Goal: Task Accomplishment & Management: Manage account settings

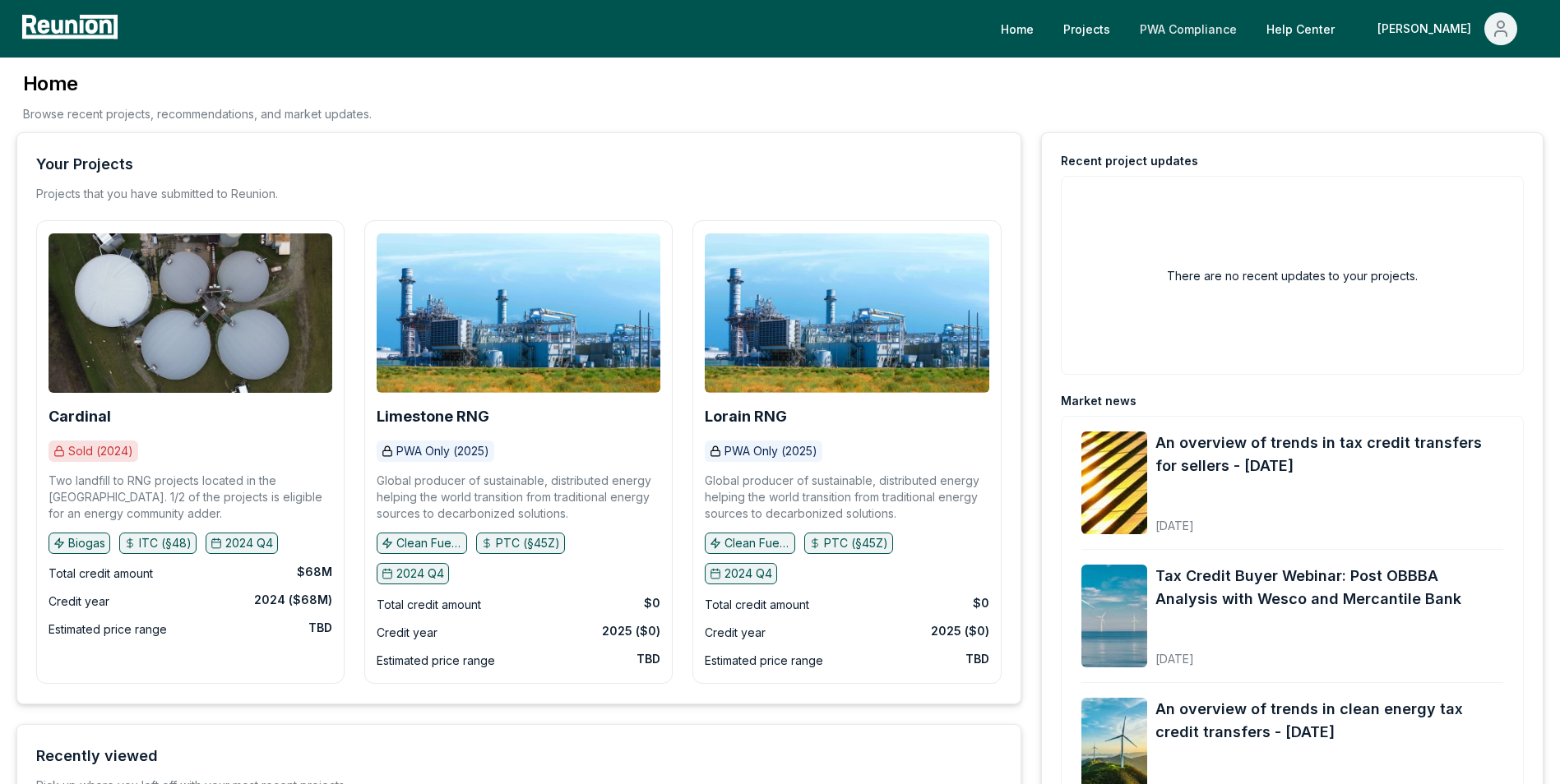
click at [1250, 20] on link "PWA Compliance" at bounding box center [1188, 29] width 123 height 33
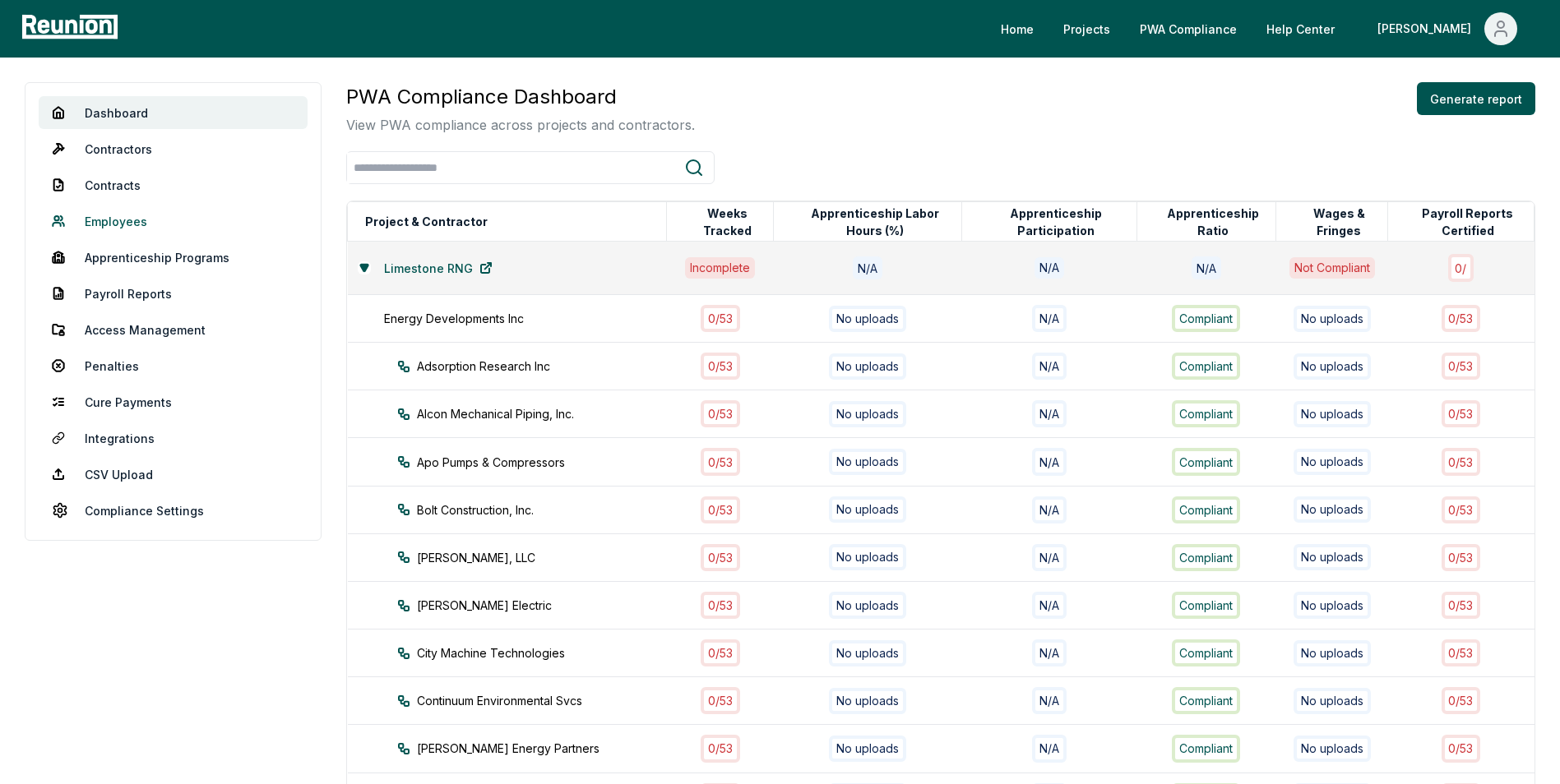
click at [139, 219] on link "Employees" at bounding box center [172, 221] width 269 height 33
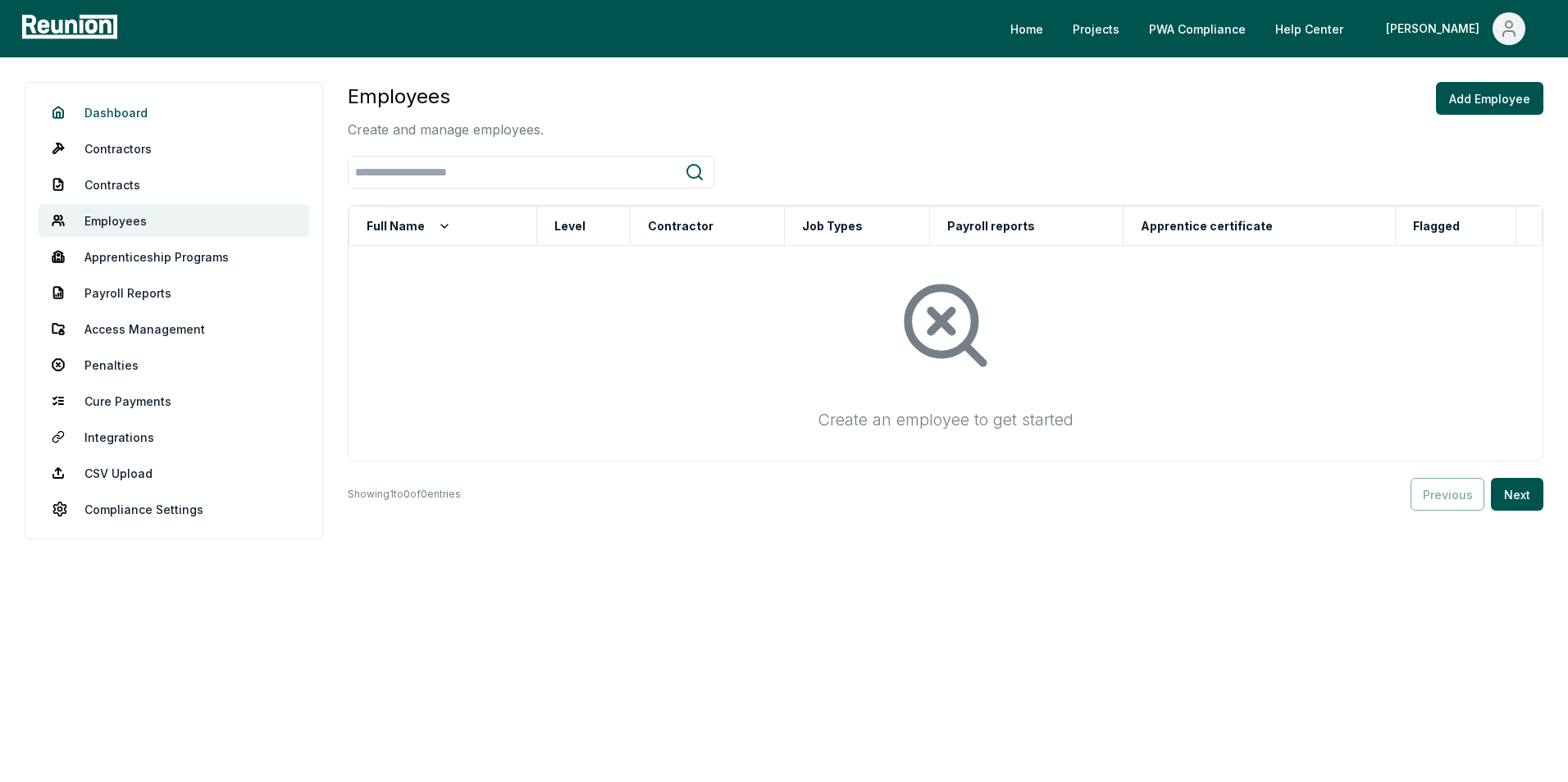
click at [115, 106] on link "Dashboard" at bounding box center [174, 113] width 271 height 32
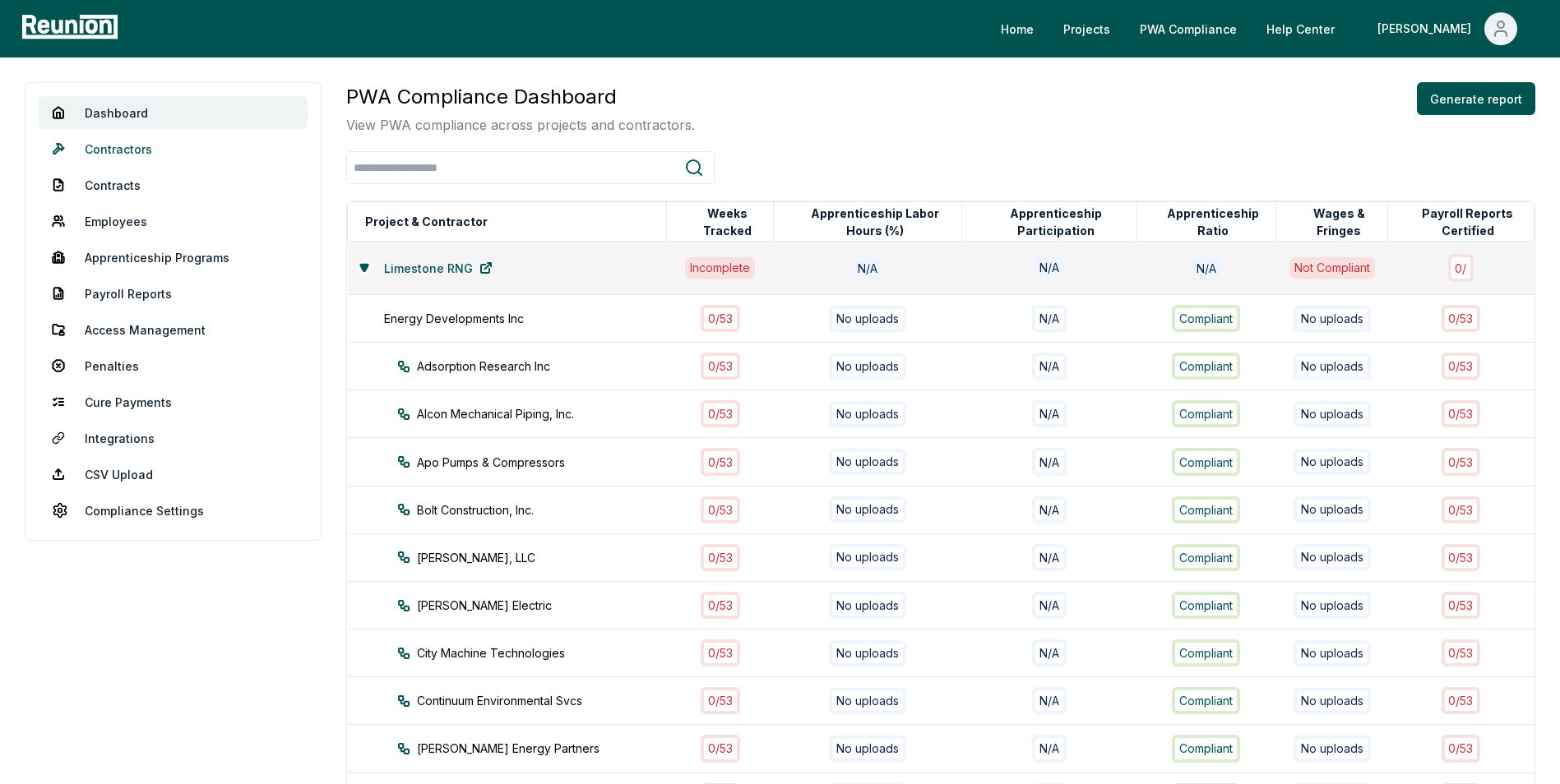
click at [149, 154] on link "Contractors" at bounding box center [172, 148] width 269 height 33
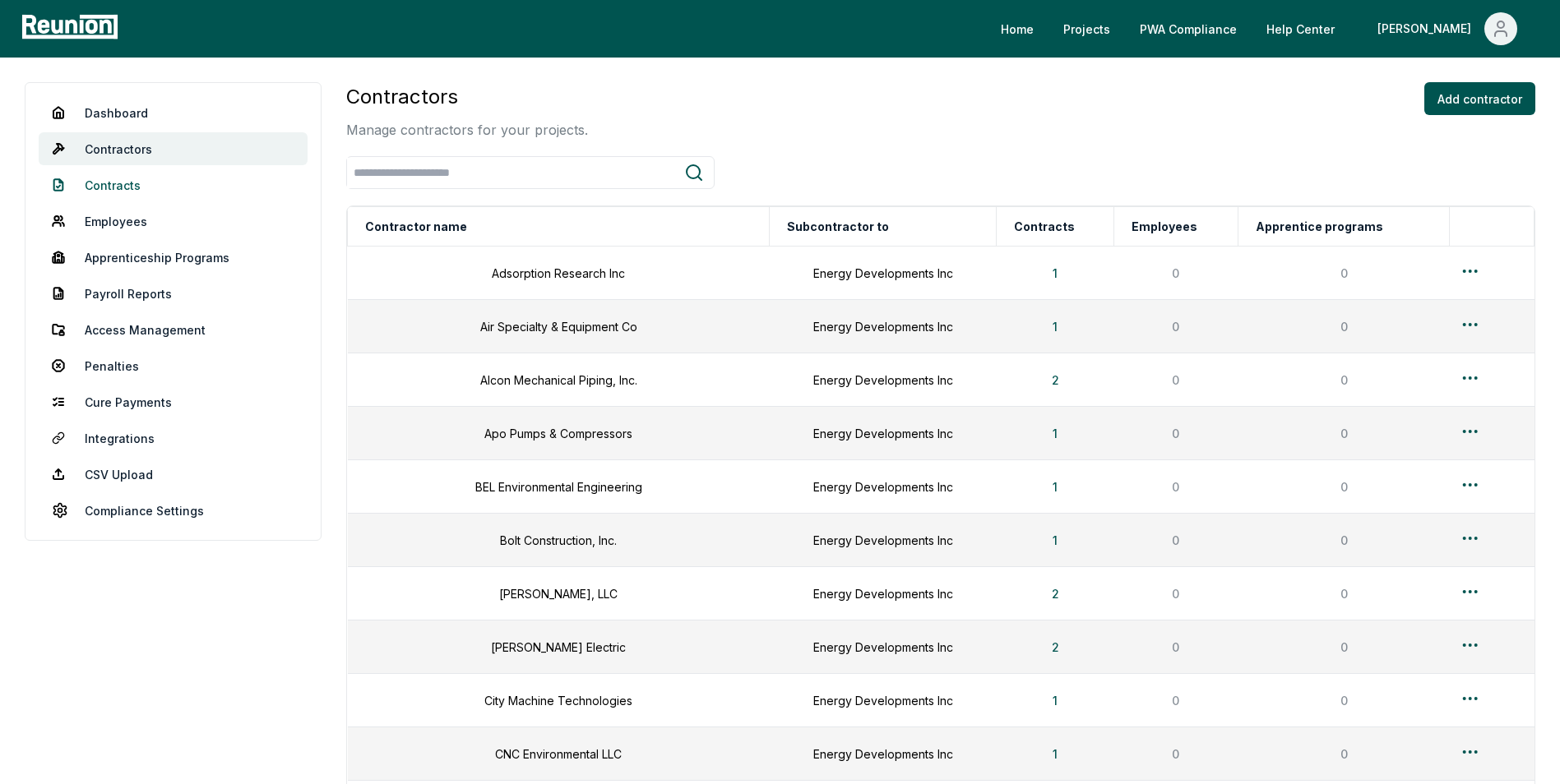
click at [129, 181] on link "Contracts" at bounding box center [172, 185] width 269 height 33
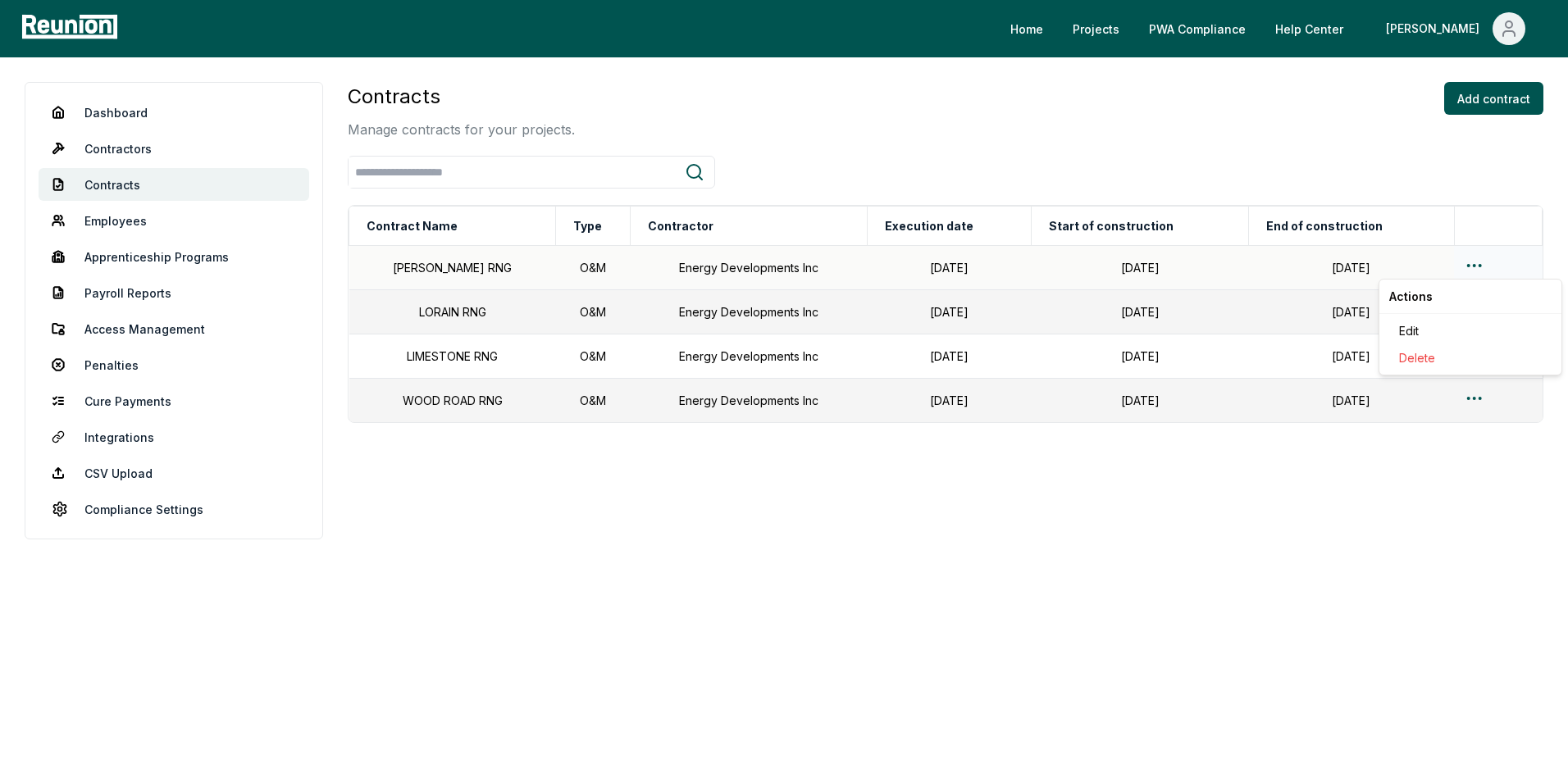
click at [1466, 262] on html "Please visit us on your desktop We're working on making our marketplace mobile-…" at bounding box center [784, 391] width 1568 height 782
click at [1419, 339] on div "Edit" at bounding box center [1470, 331] width 155 height 27
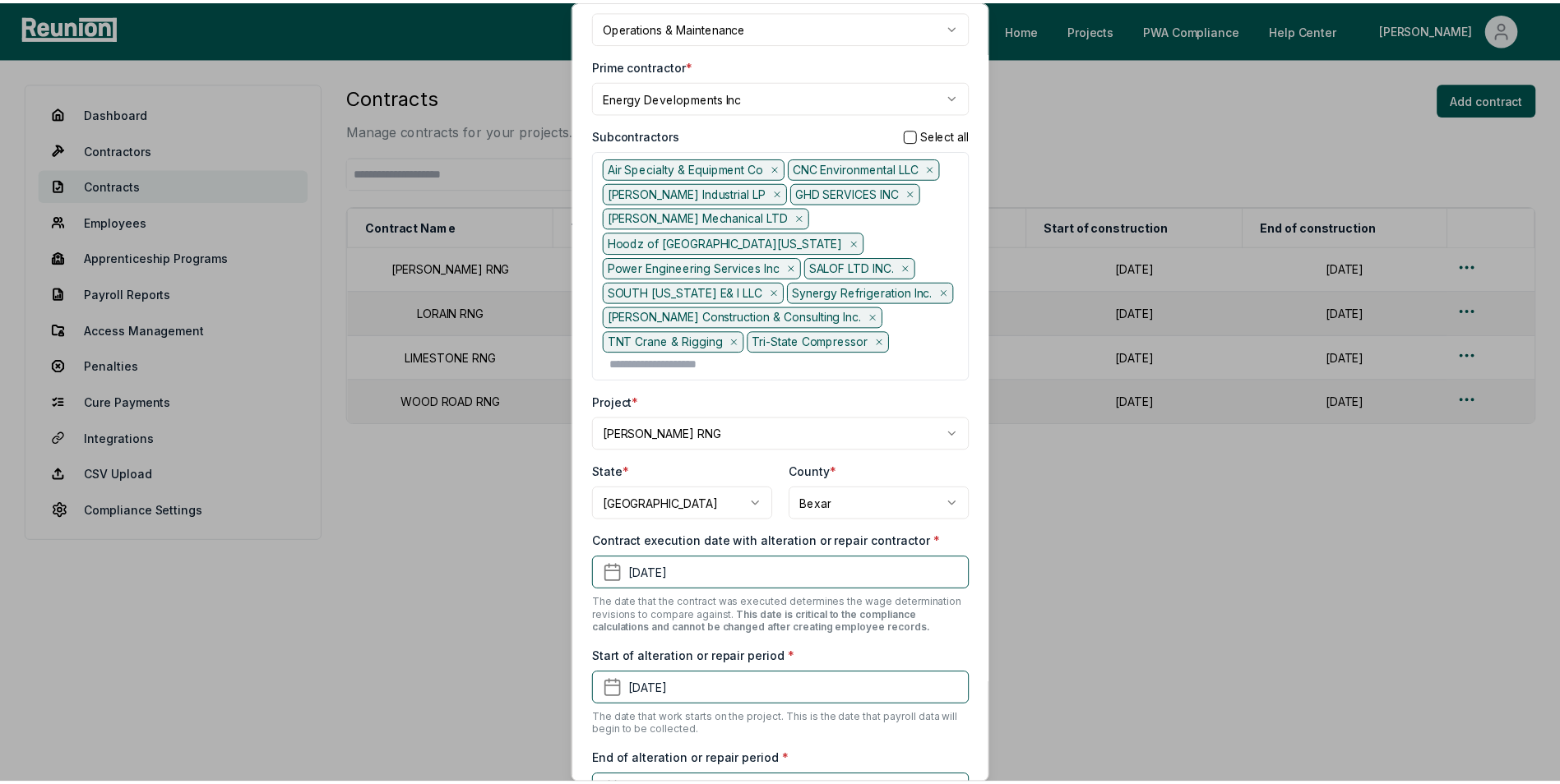
scroll to position [164, 0]
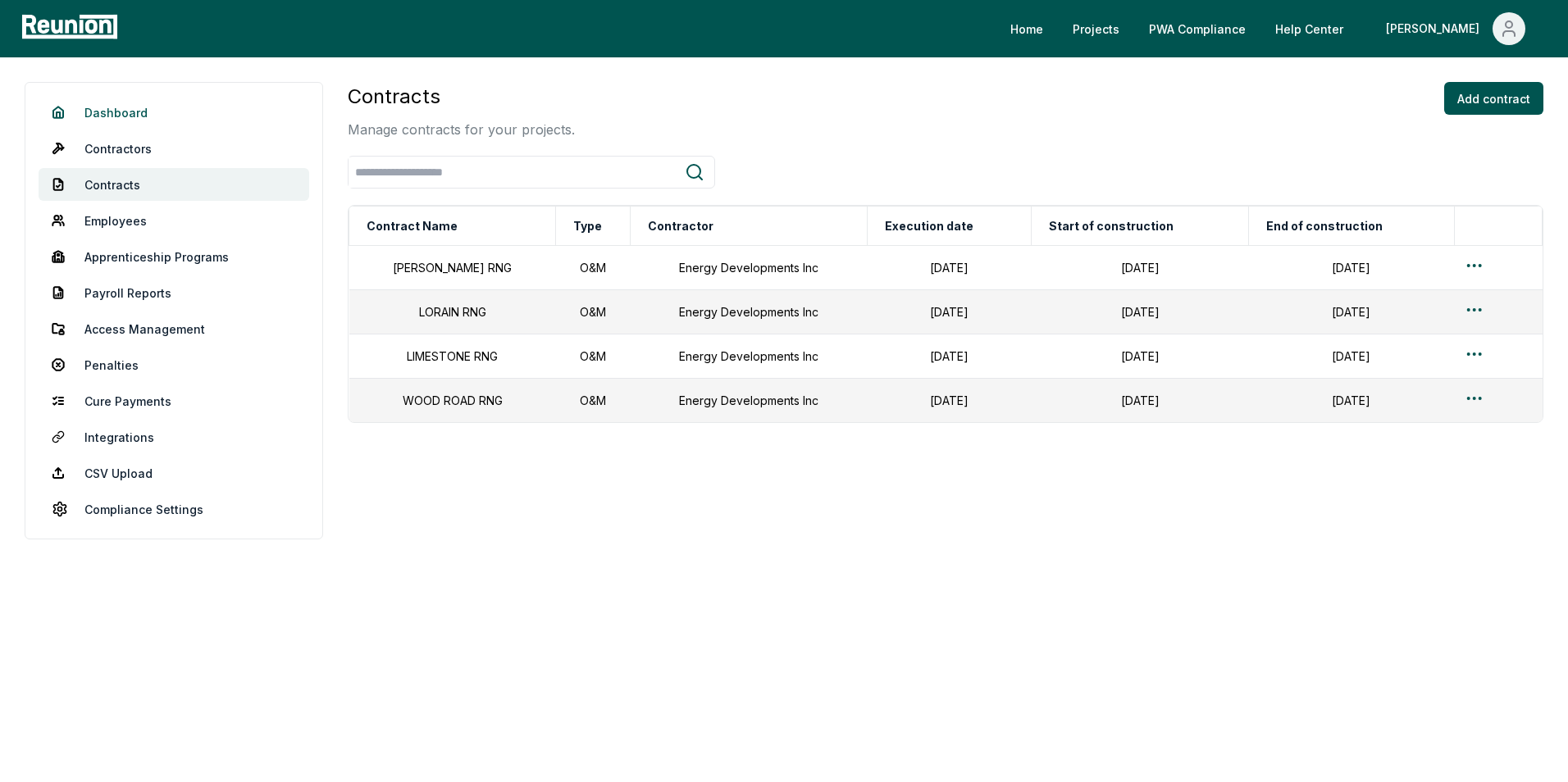
click at [118, 106] on link "Dashboard" at bounding box center [174, 113] width 271 height 32
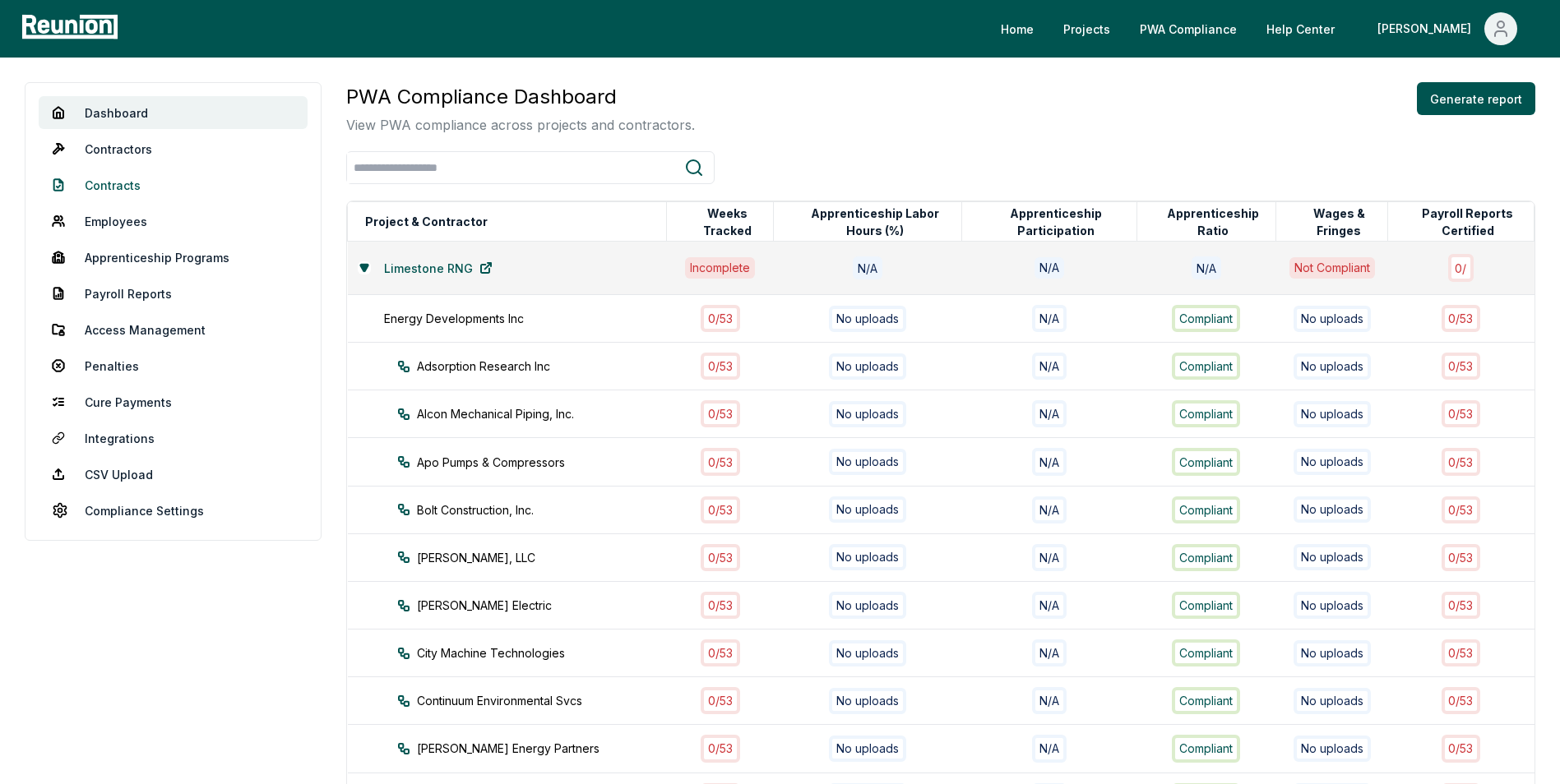
click at [126, 179] on link "Contracts" at bounding box center [172, 185] width 269 height 33
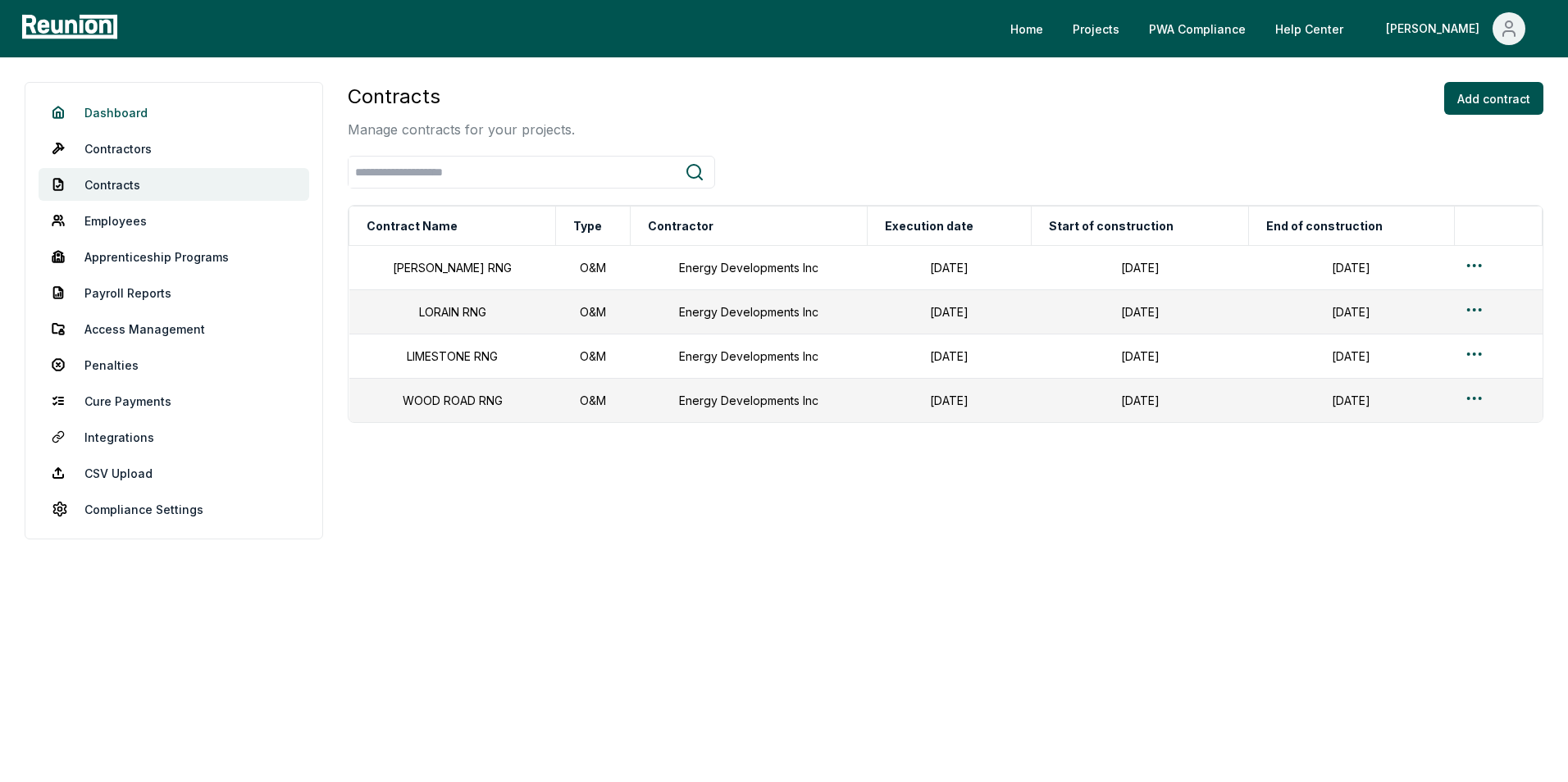
click at [147, 112] on link "Dashboard" at bounding box center [174, 113] width 271 height 32
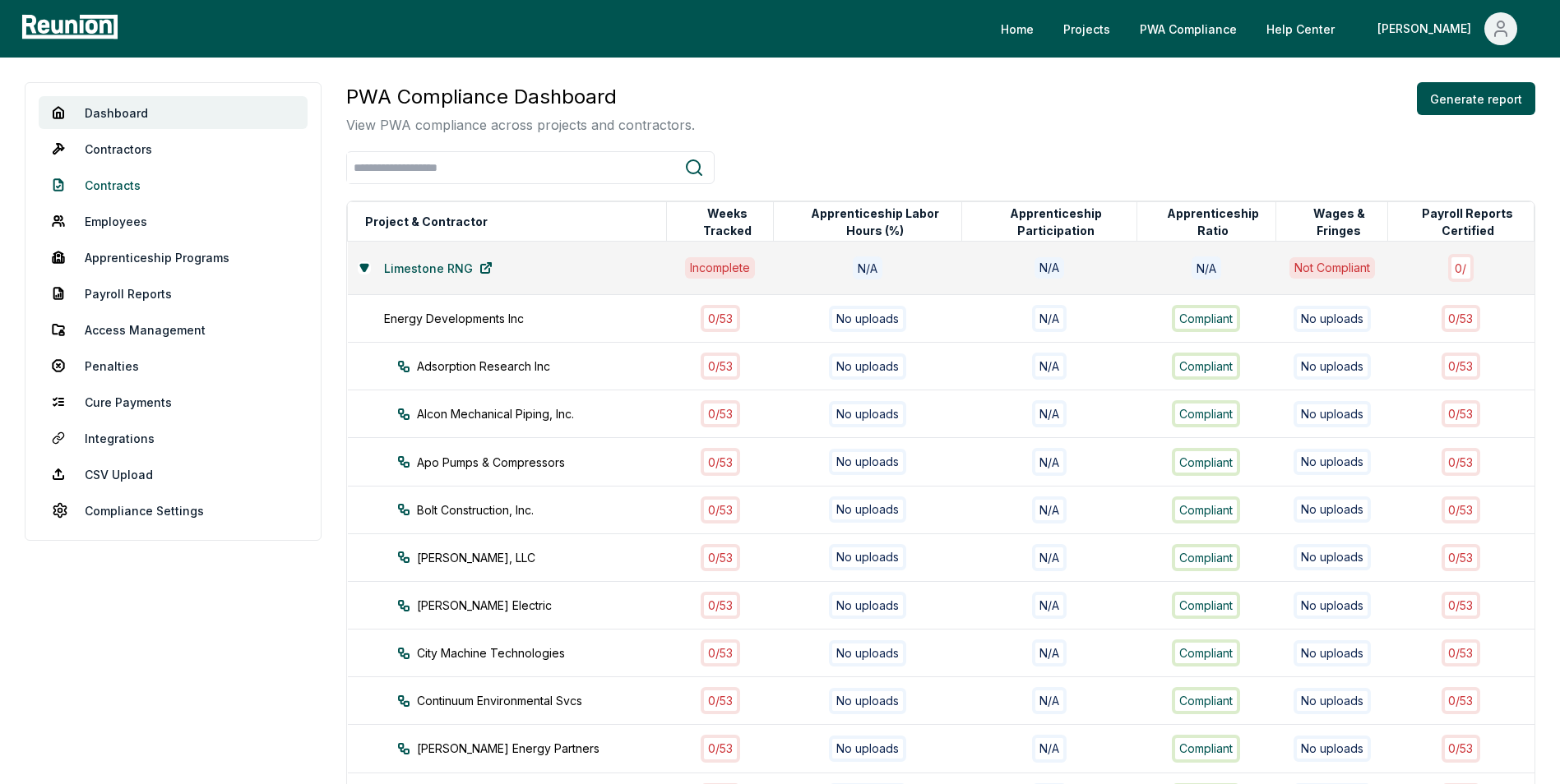
click at [132, 188] on link "Contracts" at bounding box center [172, 185] width 269 height 33
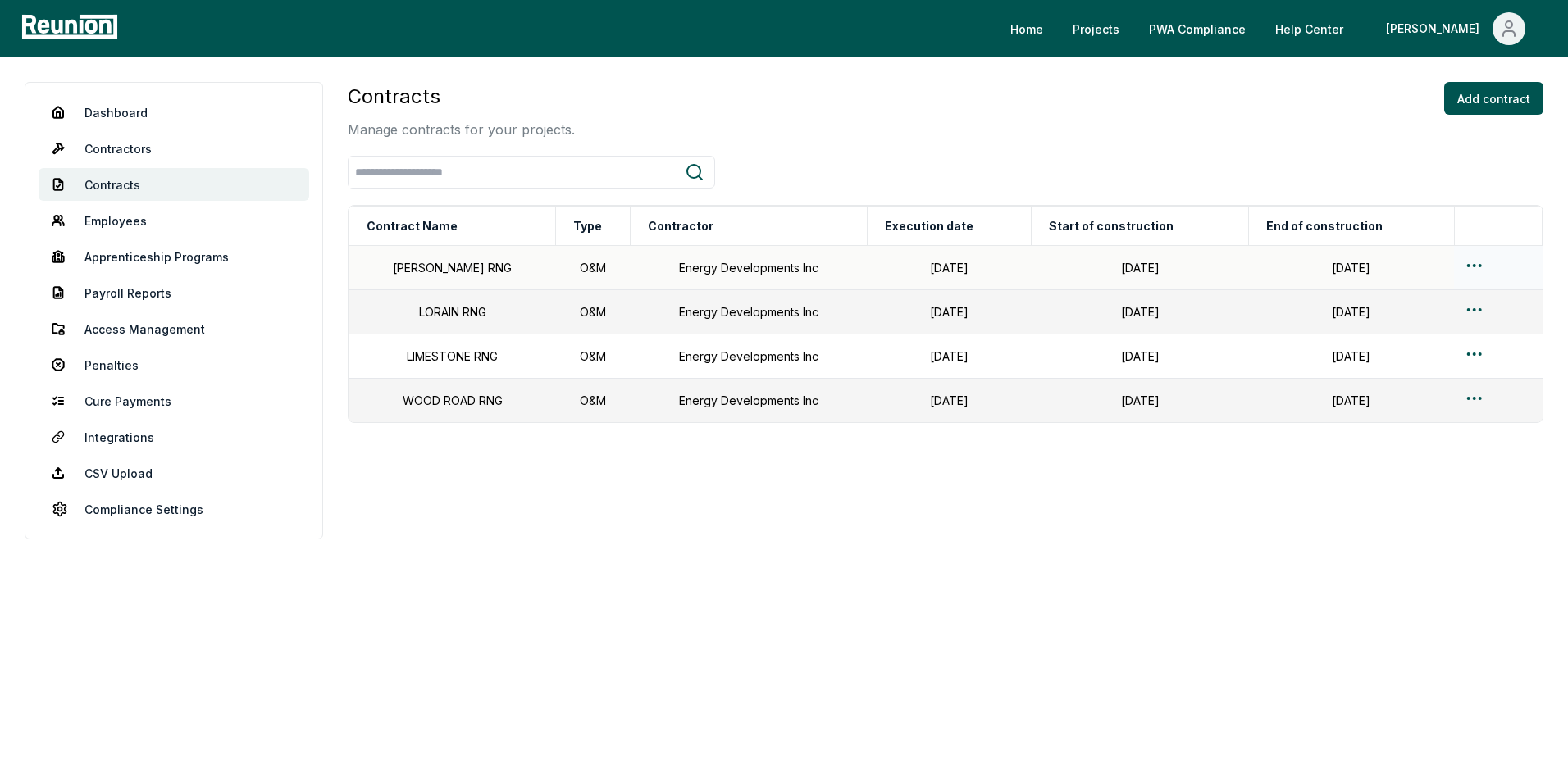
click at [1469, 266] on html "Please visit us on your desktop We're working on making our marketplace mobile-…" at bounding box center [784, 391] width 1568 height 782
click at [1409, 328] on div "Edit" at bounding box center [1470, 331] width 155 height 27
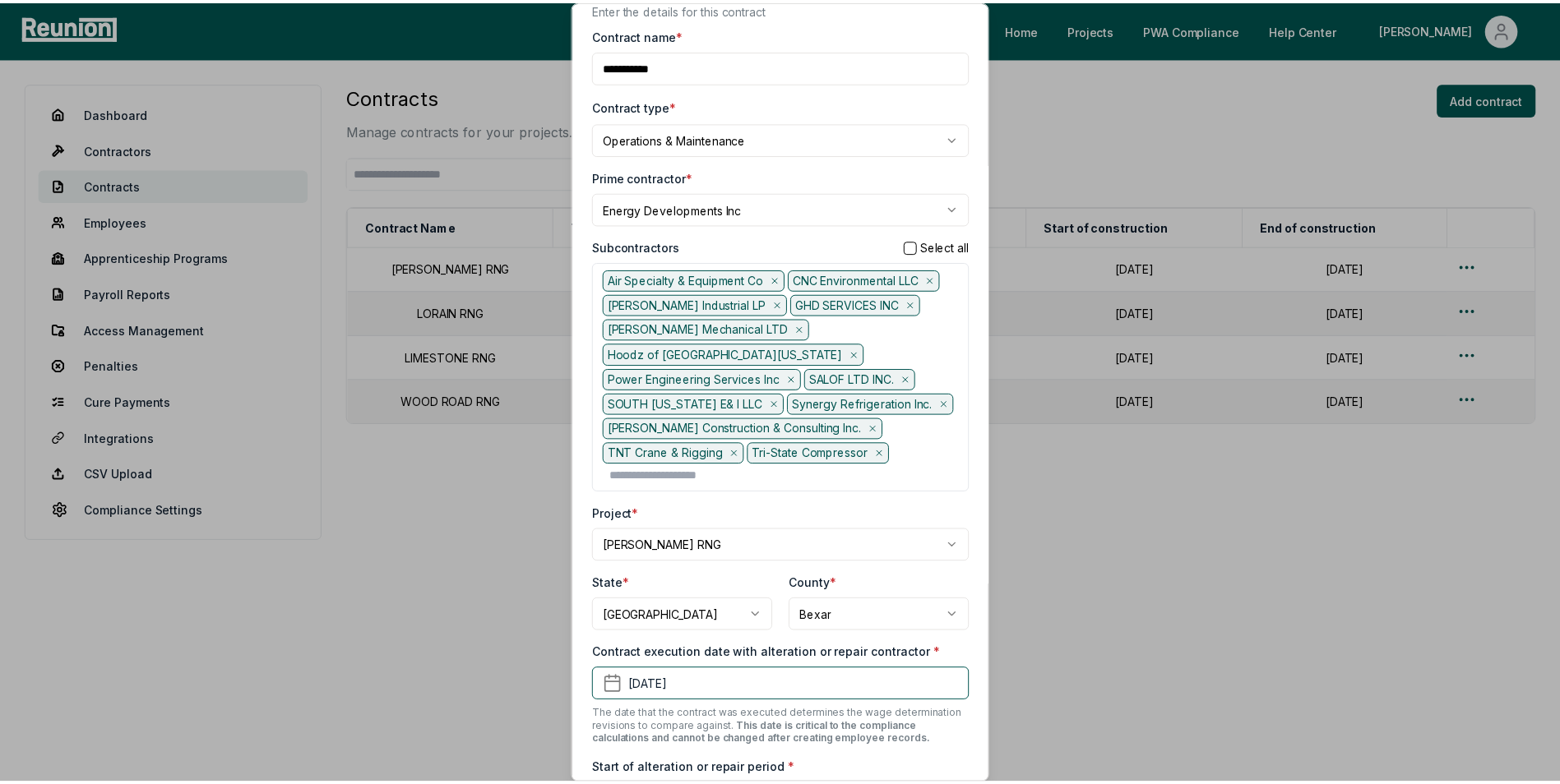
scroll to position [10, 0]
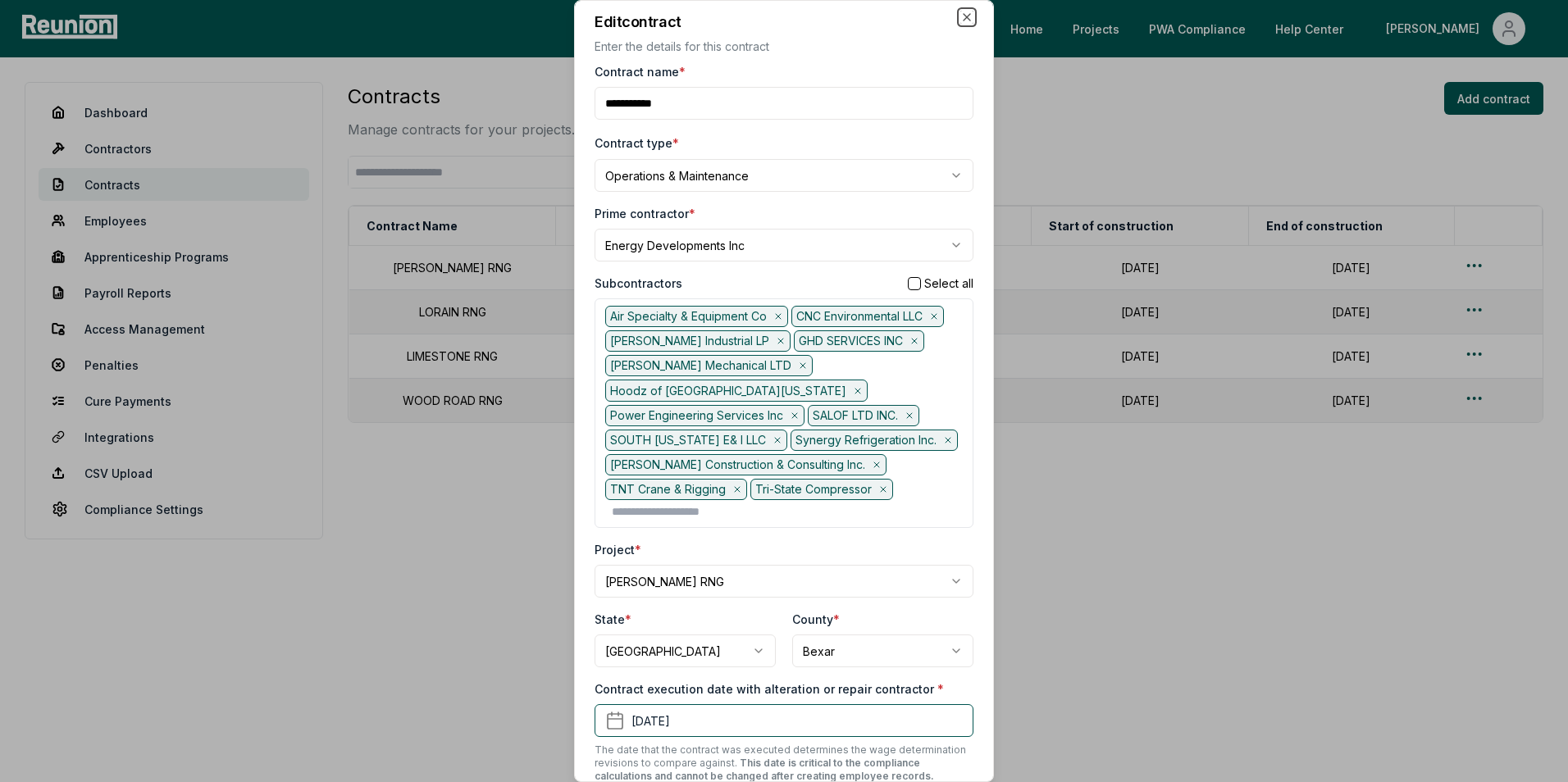
click at [960, 12] on icon "button" at bounding box center [967, 17] width 13 height 13
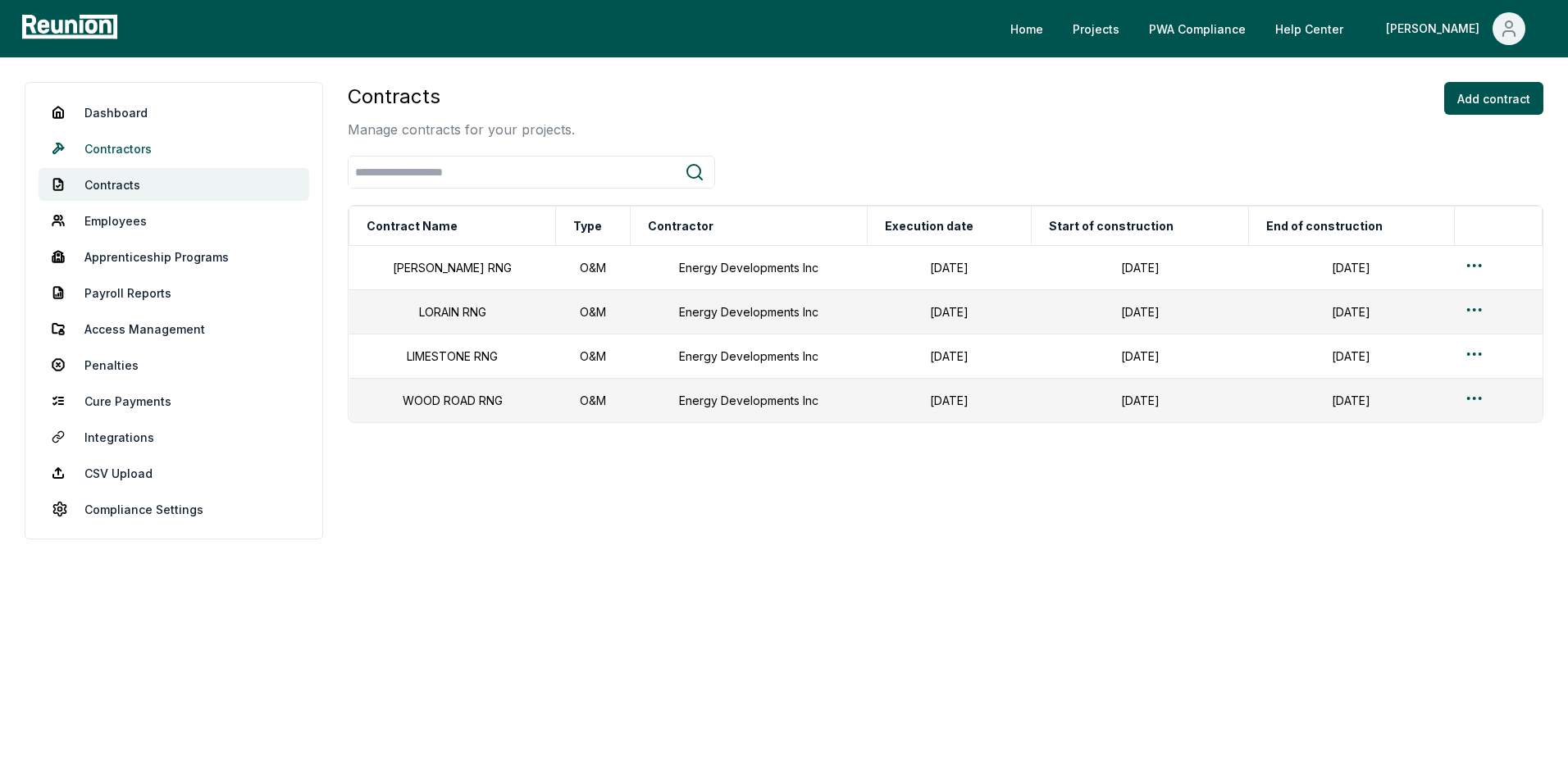
click at [143, 149] on link "Contractors" at bounding box center [174, 148] width 271 height 32
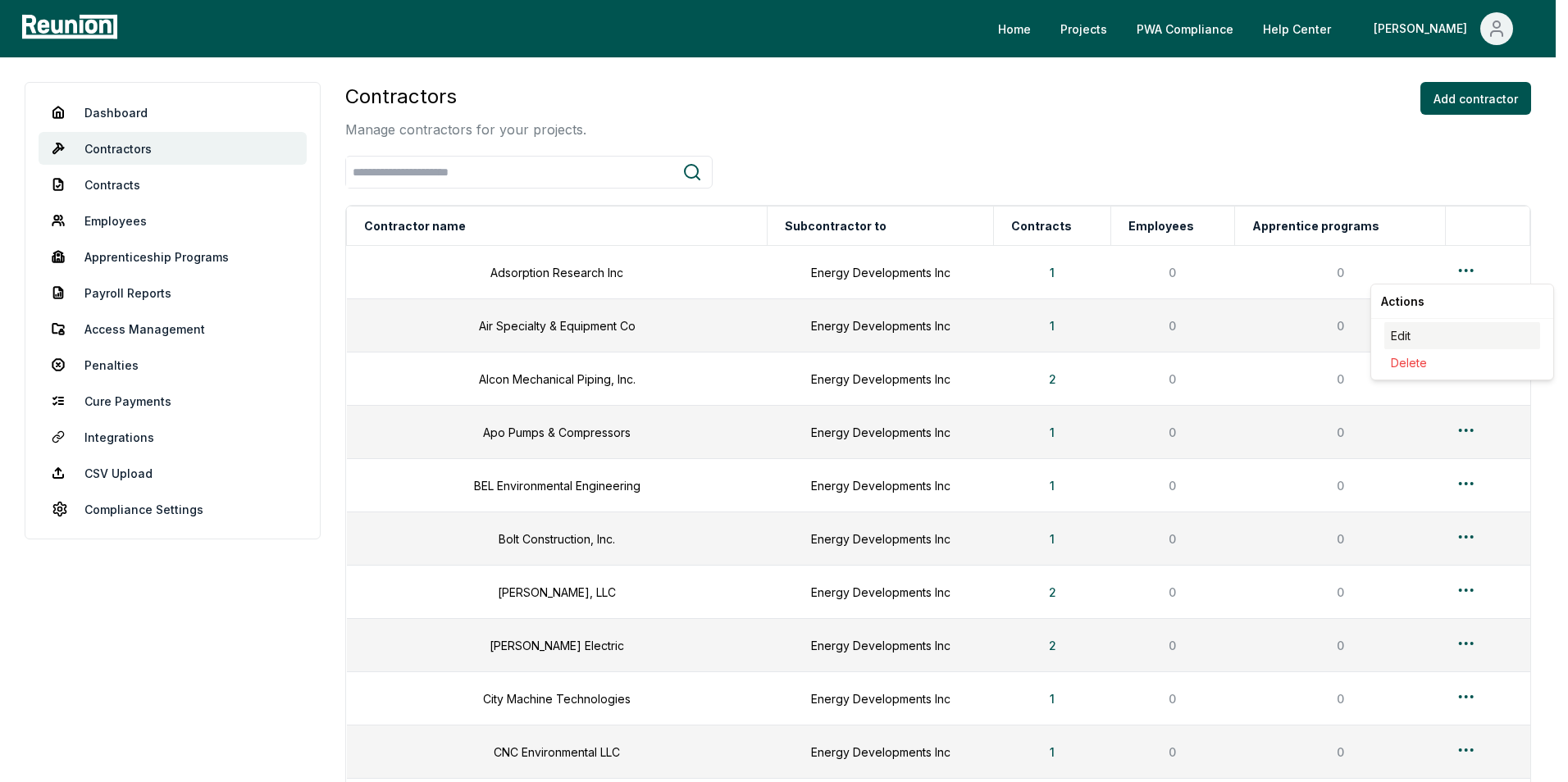
click at [1420, 331] on div "Edit" at bounding box center [1461, 336] width 155 height 27
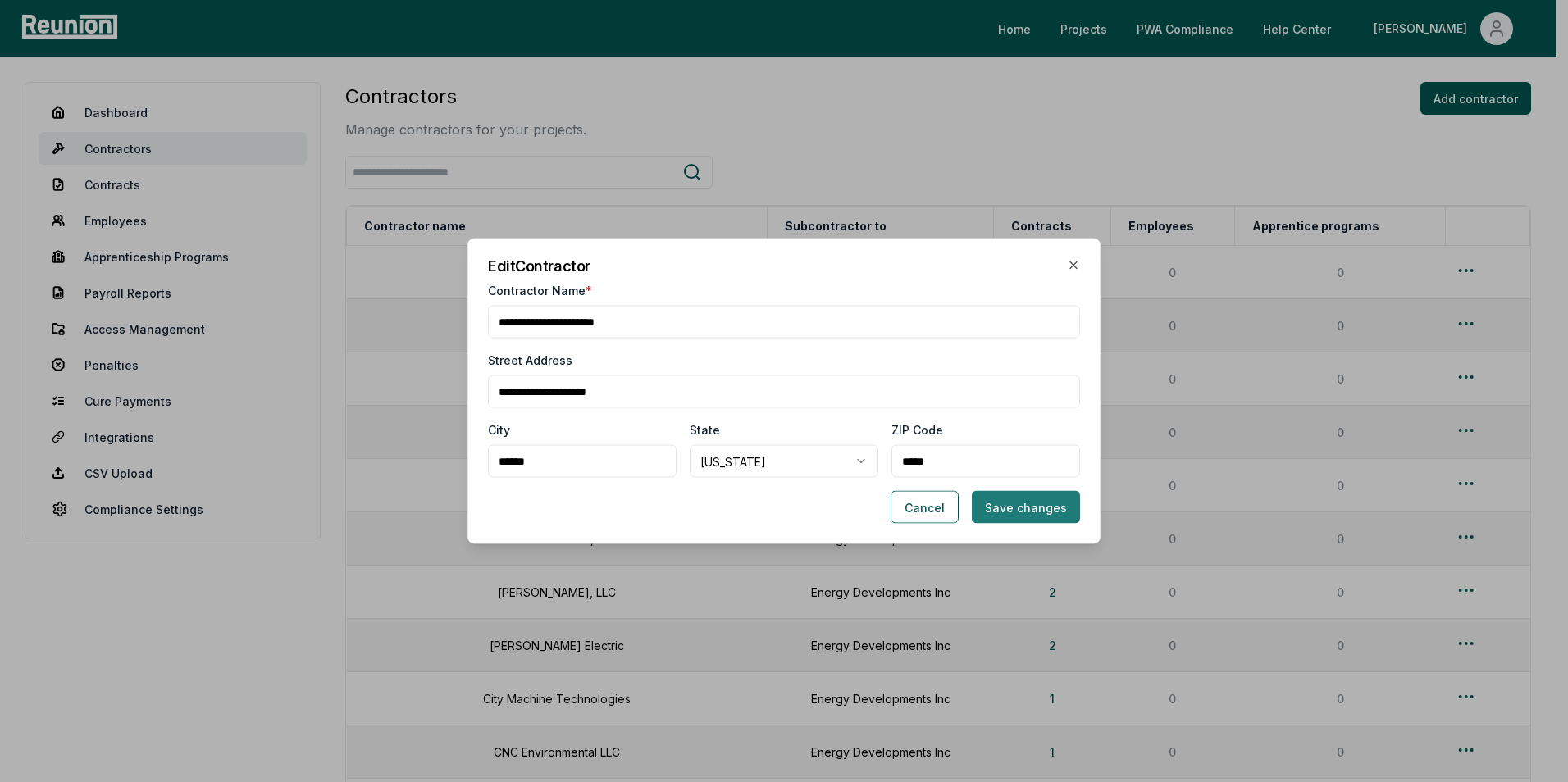
click at [1002, 499] on button "Save changes" at bounding box center [1025, 507] width 108 height 32
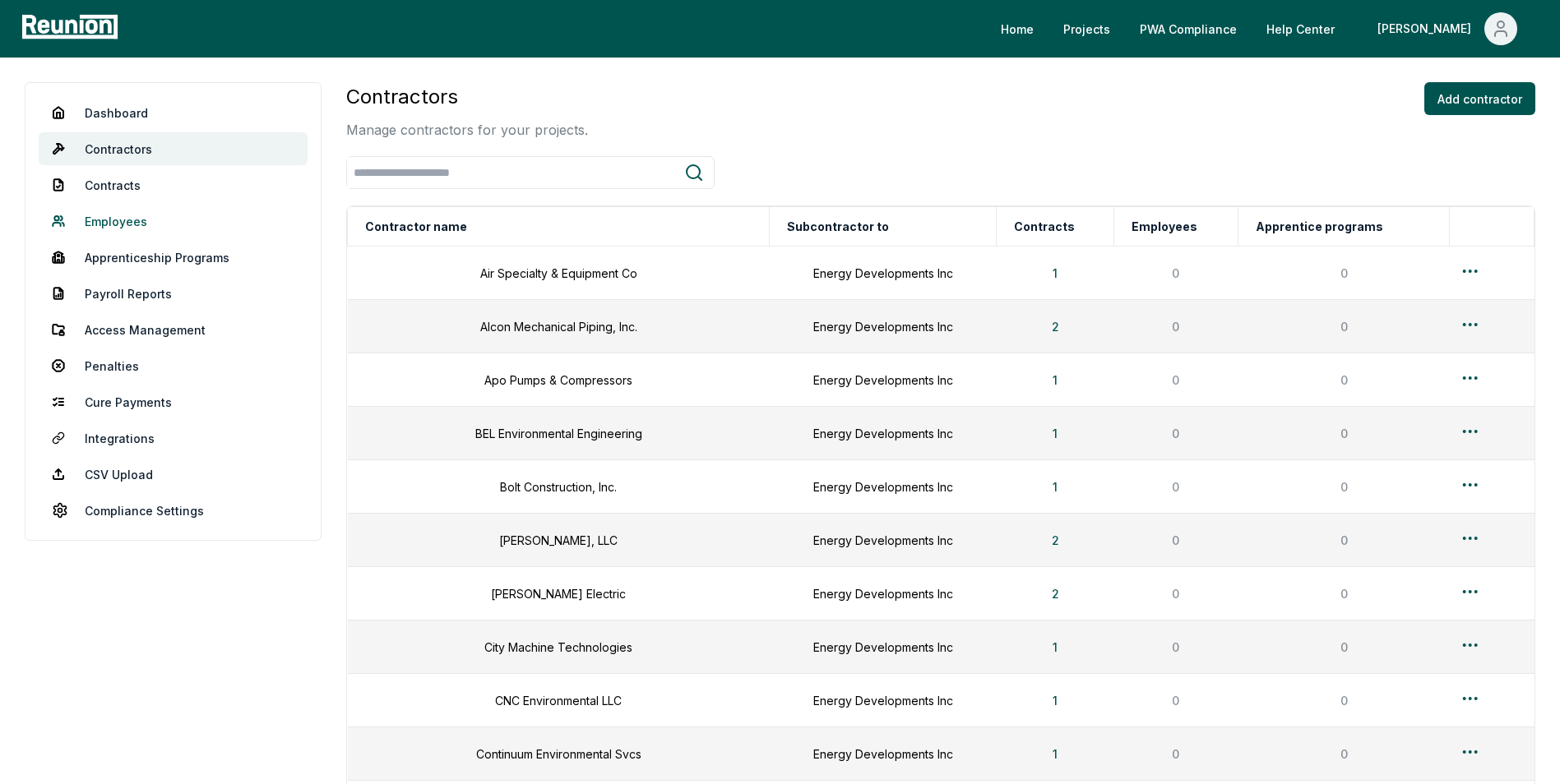
click at [128, 214] on link "Employees" at bounding box center [172, 221] width 269 height 33
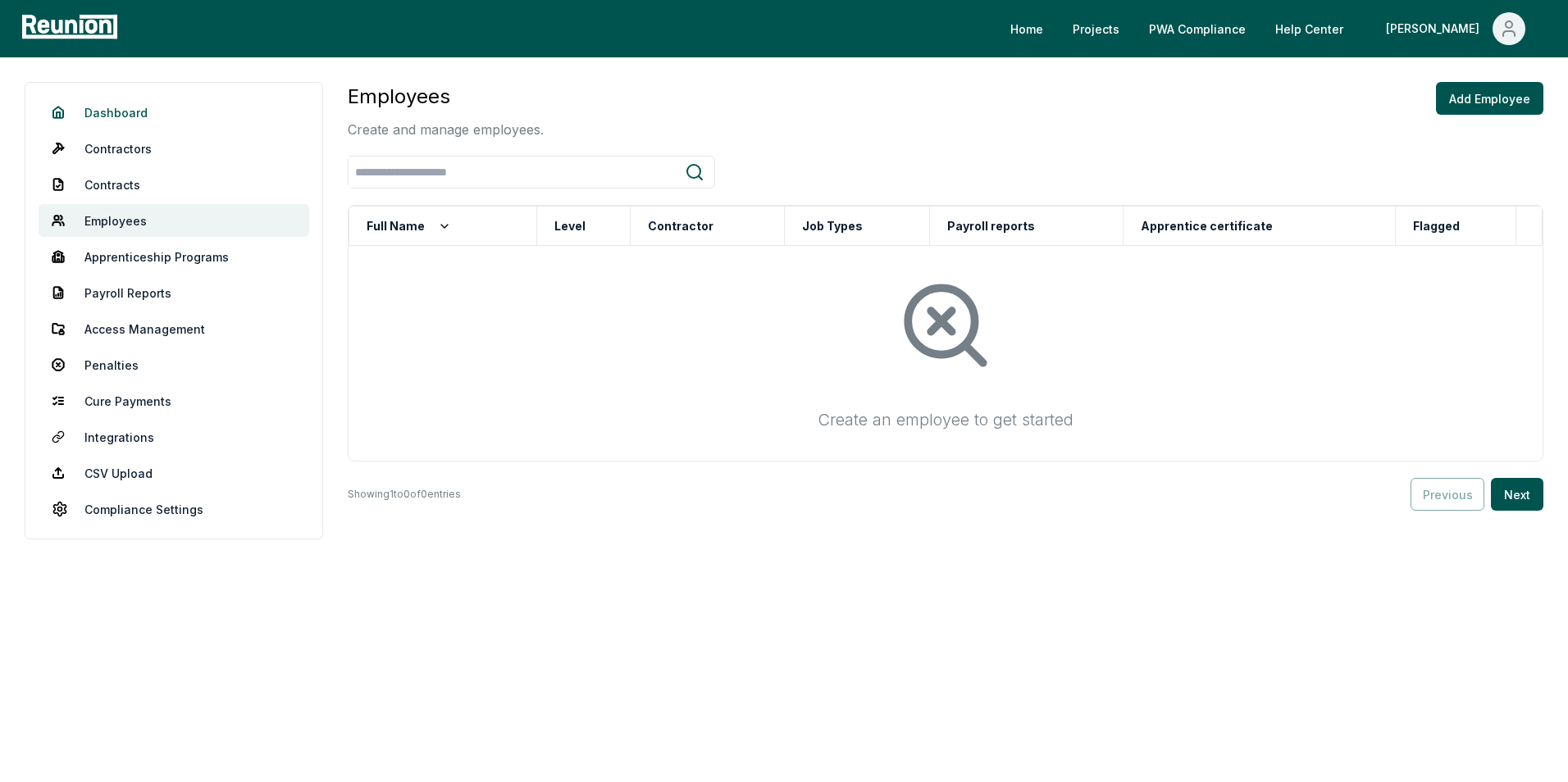
click at [149, 115] on link "Dashboard" at bounding box center [174, 113] width 271 height 32
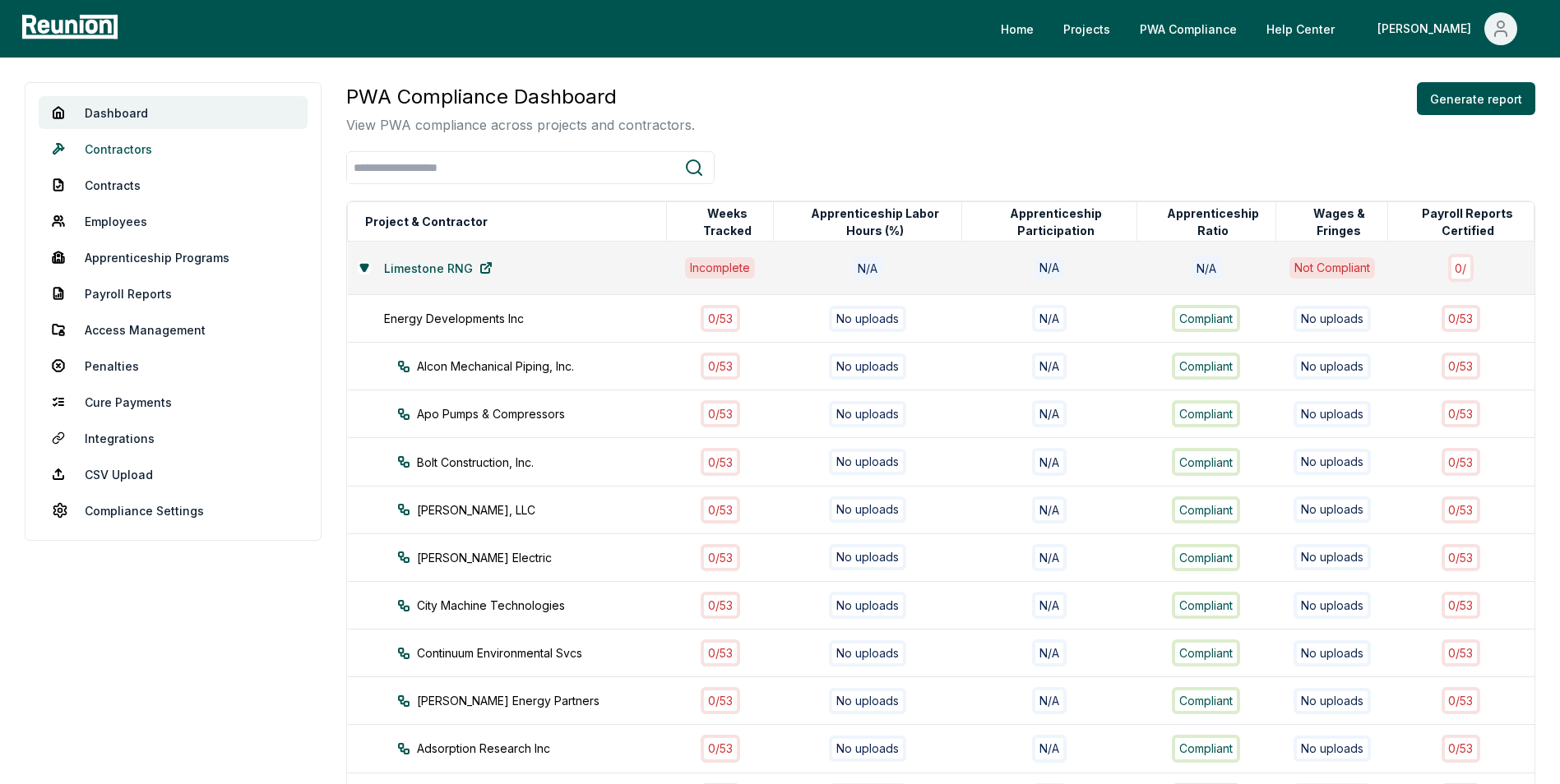
click at [124, 149] on link "Contractors" at bounding box center [172, 148] width 269 height 33
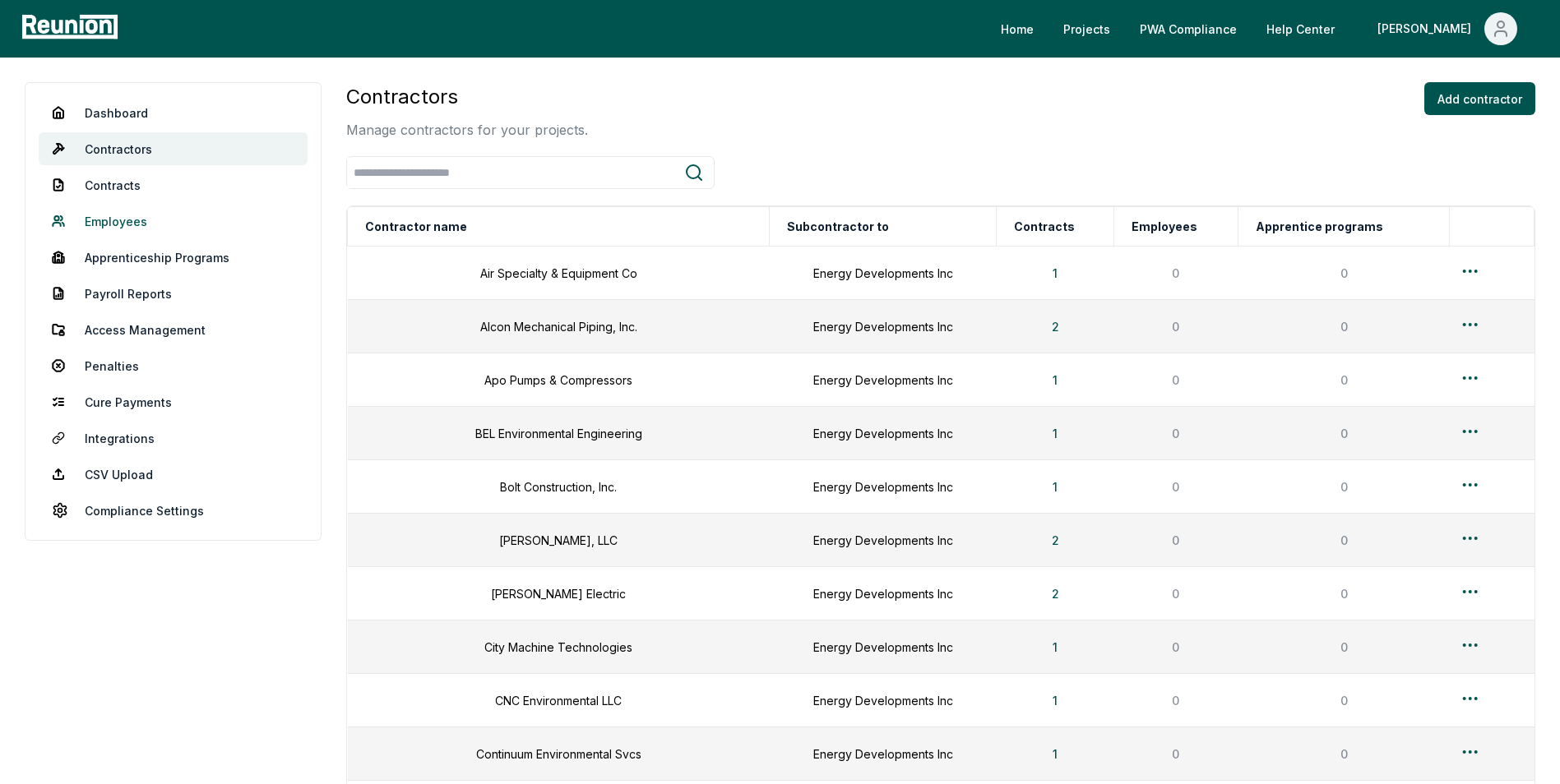
click at [129, 220] on link "Employees" at bounding box center [172, 221] width 269 height 33
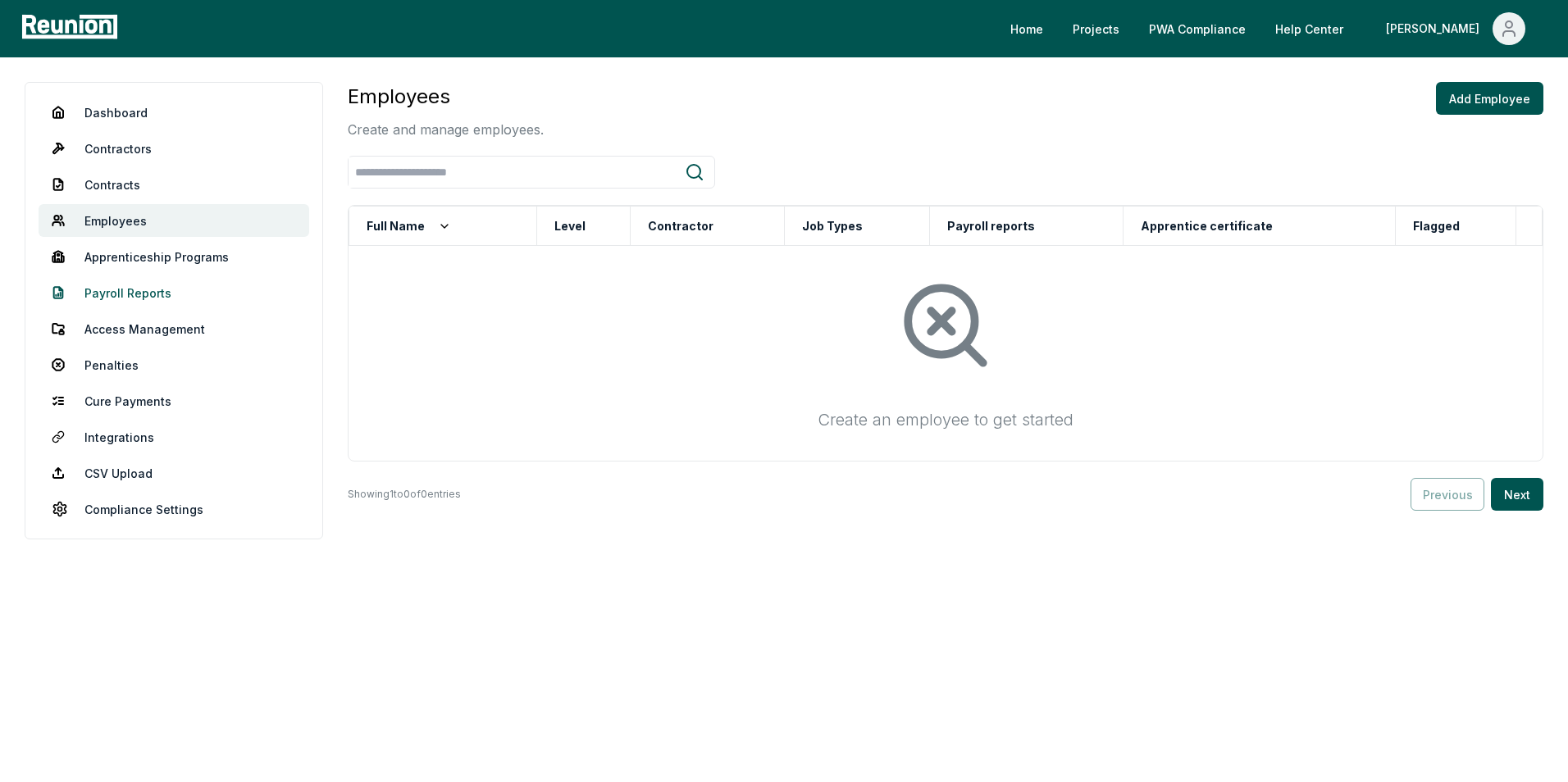
click at [140, 290] on link "Payroll Reports" at bounding box center [174, 293] width 271 height 32
